Goal: Task Accomplishment & Management: Manage account settings

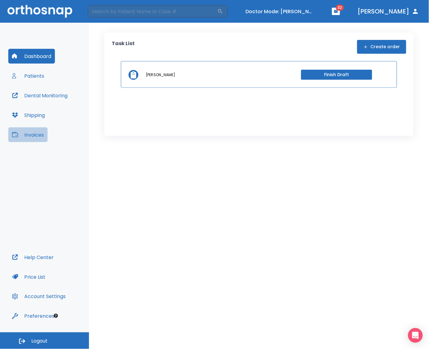
click at [41, 134] on button "Invoices" at bounding box center [27, 134] width 39 height 15
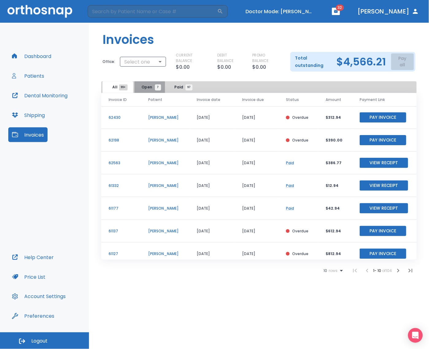
click at [149, 89] on span "Open 7" at bounding box center [150, 87] width 16 height 6
click at [177, 91] on button "Paid 97" at bounding box center [181, 87] width 31 height 12
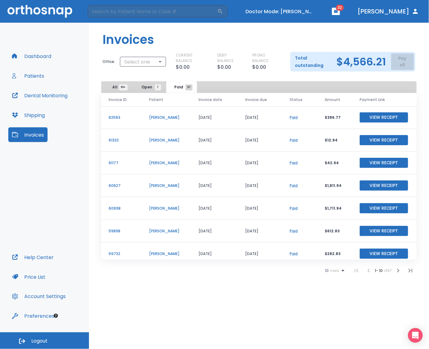
click at [164, 185] on p "[PERSON_NAME]" at bounding box center [166, 186] width 35 height 6
click at [317, 13] on button "Turn off Doctor mode" at bounding box center [280, 11] width 74 height 10
